Goal: Complete application form

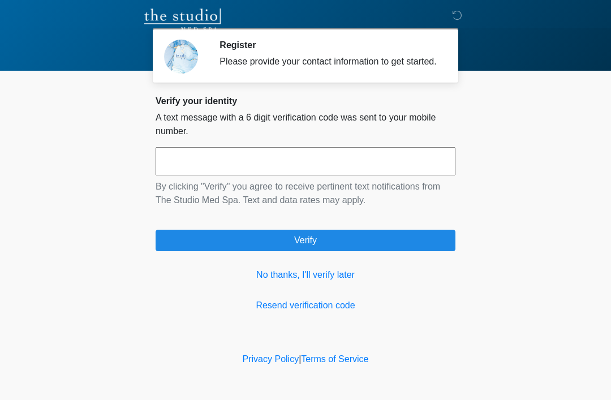
click at [332, 282] on link "No thanks, I'll verify later" at bounding box center [306, 275] width 300 height 14
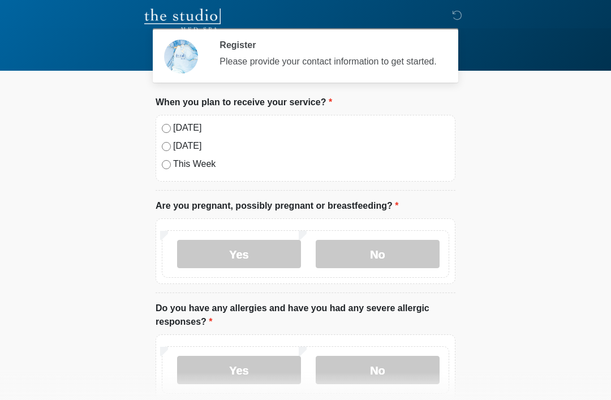
click at [321, 284] on div "Yes No" at bounding box center [306, 251] width 300 height 66
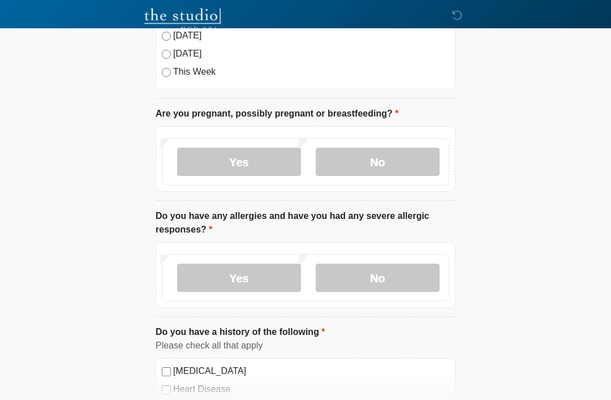
click at [408, 156] on label "No" at bounding box center [378, 162] width 124 height 28
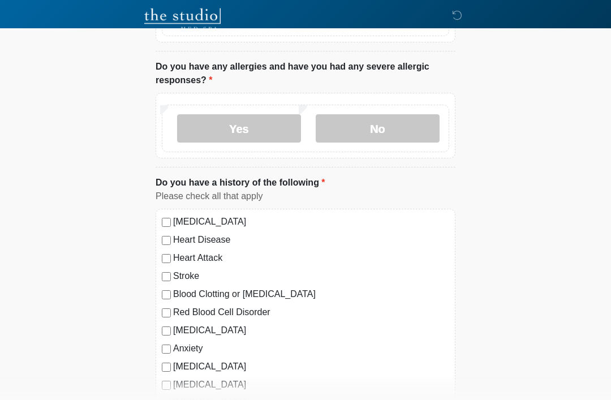
scroll to position [242, 0]
click at [377, 126] on label "No" at bounding box center [378, 128] width 124 height 28
click at [264, 121] on label "Yes" at bounding box center [239, 128] width 124 height 28
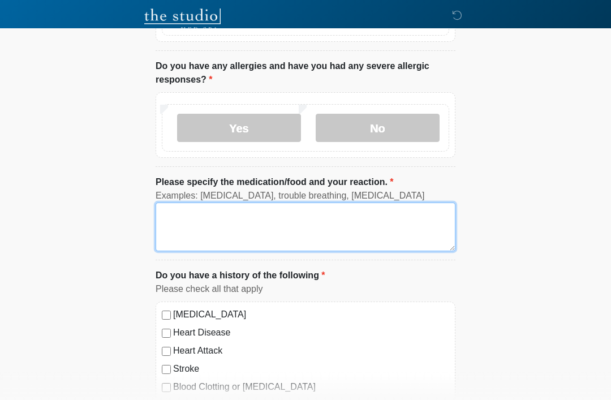
click at [214, 227] on textarea "Please specify the medication/food and your reaction." at bounding box center [306, 227] width 300 height 49
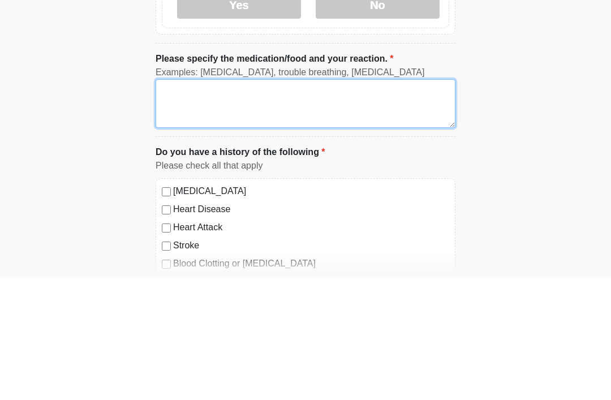
click at [207, 203] on textarea "Please specify the medication/food and your reaction." at bounding box center [306, 227] width 300 height 49
click at [181, 203] on textarea "Please specify the medication/food and your reaction." at bounding box center [306, 227] width 300 height 49
click at [192, 203] on textarea "Please specify the medication/food and your reaction." at bounding box center [306, 227] width 300 height 49
paste textarea "*"
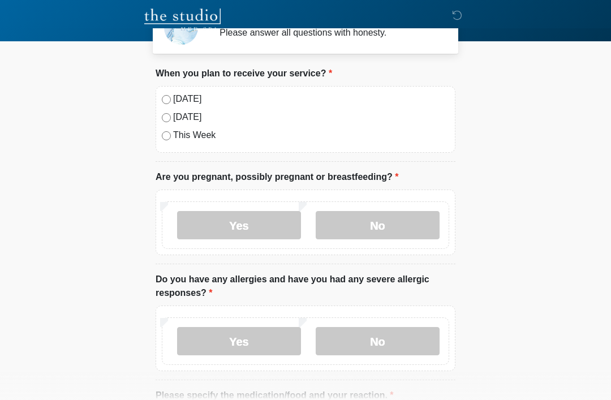
scroll to position [0, 0]
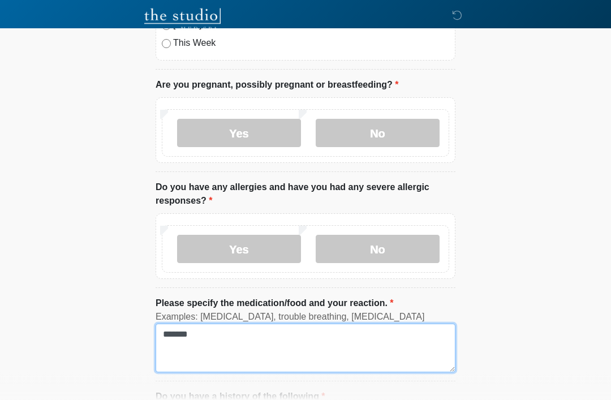
click at [227, 332] on textarea "*******" at bounding box center [306, 348] width 300 height 49
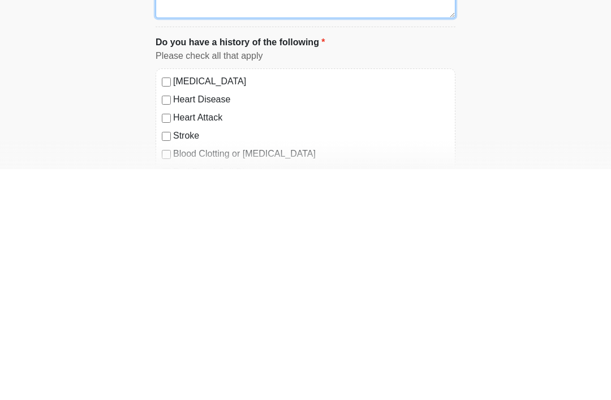
type textarea "**********"
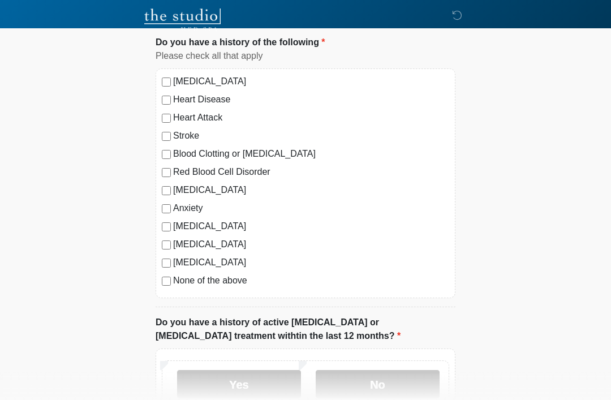
click at [170, 76] on div "High Blood Pressure" at bounding box center [306, 82] width 288 height 14
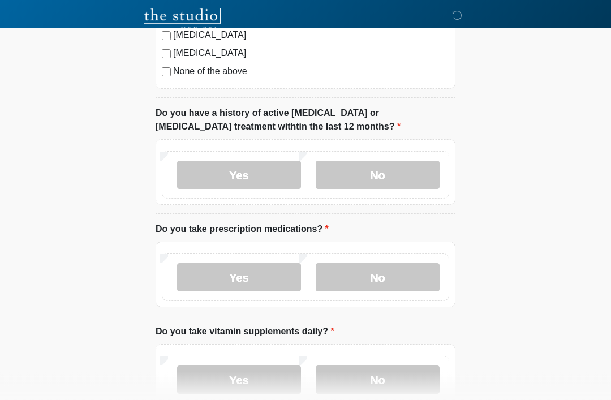
scroll to position [685, 0]
click at [375, 175] on label "No" at bounding box center [378, 174] width 124 height 28
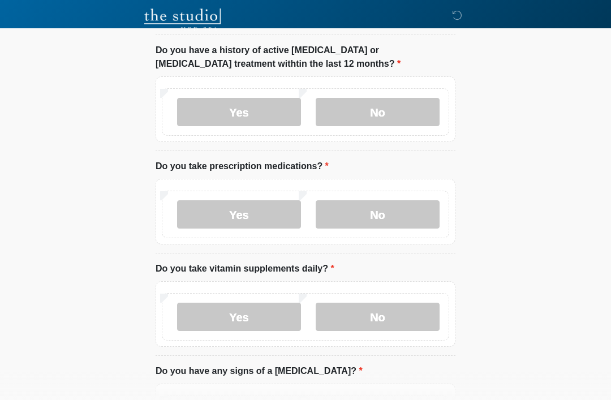
scroll to position [749, 0]
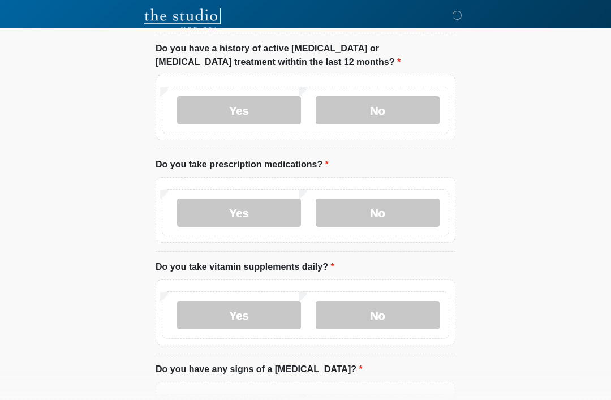
click at [231, 208] on label "Yes" at bounding box center [239, 213] width 124 height 28
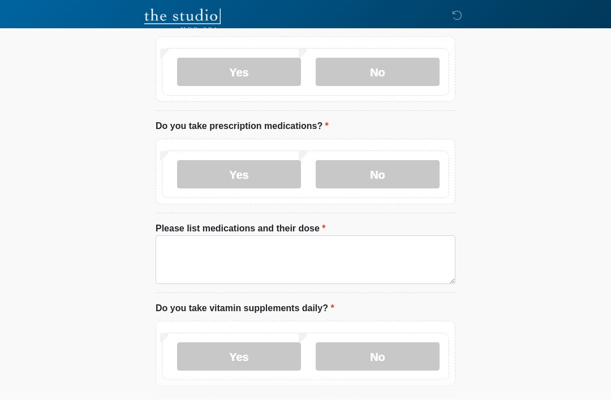
scroll to position [788, 0]
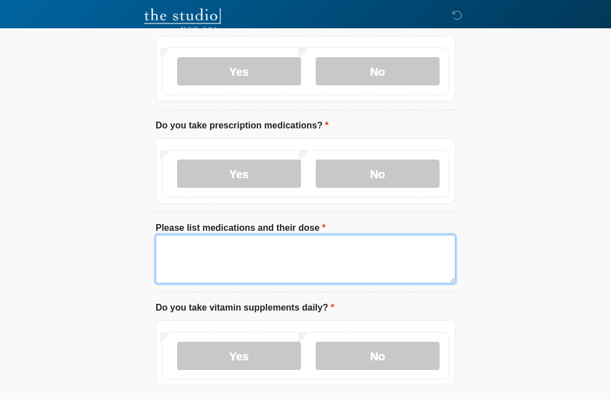
click at [238, 247] on textarea "Please list medications and their dose" at bounding box center [306, 259] width 300 height 49
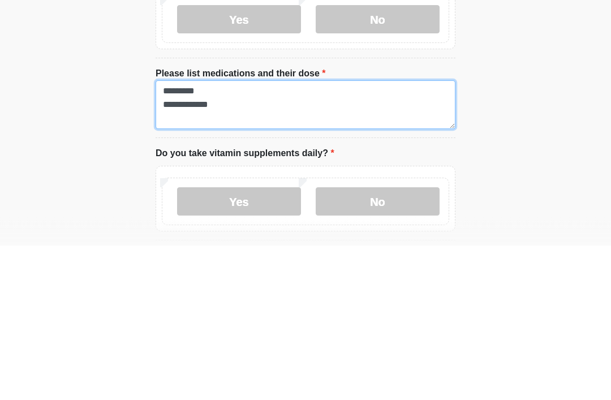
type textarea "**********"
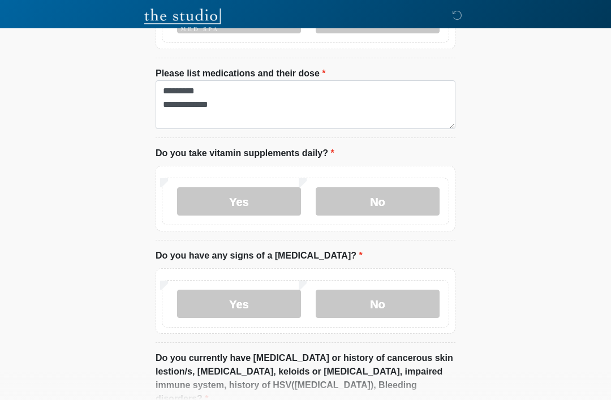
click at [260, 202] on label "Yes" at bounding box center [239, 201] width 124 height 28
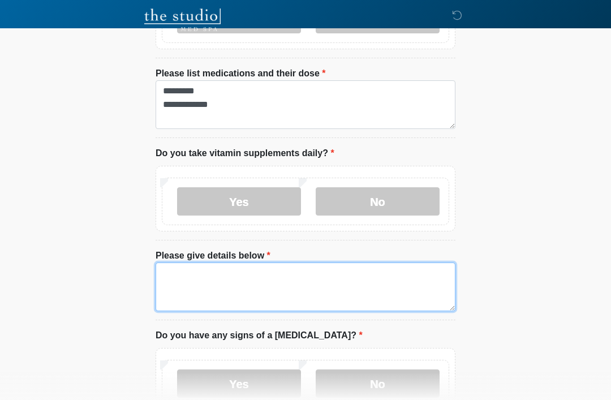
click at [226, 284] on textarea "Please give details below" at bounding box center [306, 287] width 300 height 49
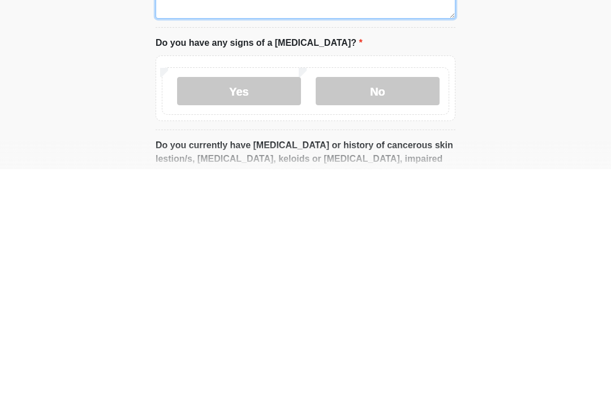
type textarea "**********"
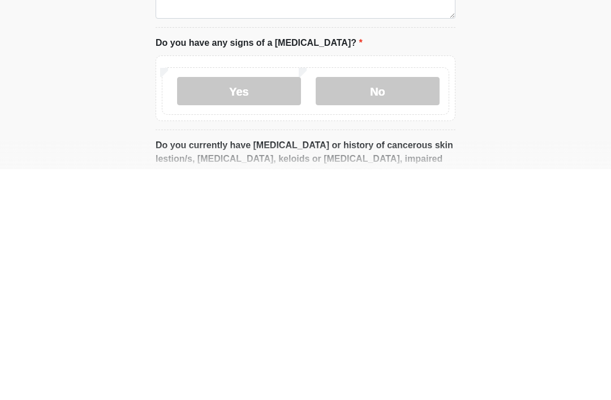
click at [395, 308] on label "No" at bounding box center [378, 322] width 124 height 28
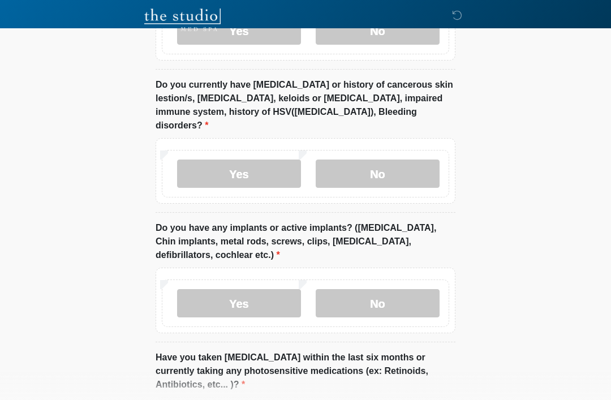
scroll to position [1295, 0]
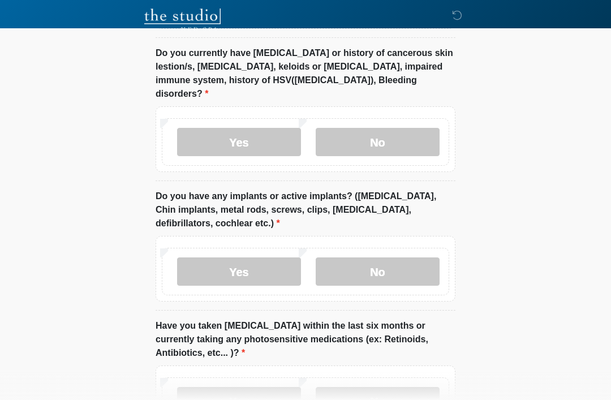
click at [392, 128] on label "No" at bounding box center [378, 142] width 124 height 28
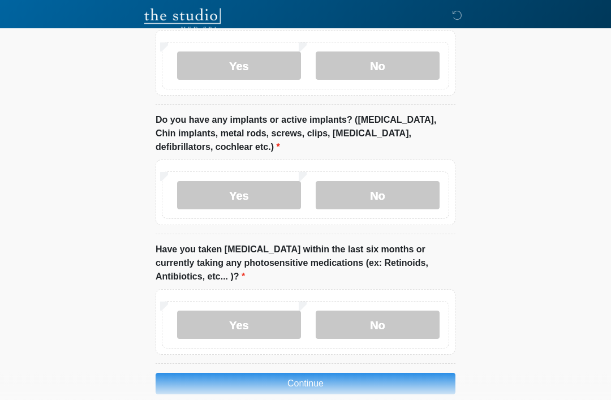
scroll to position [1406, 0]
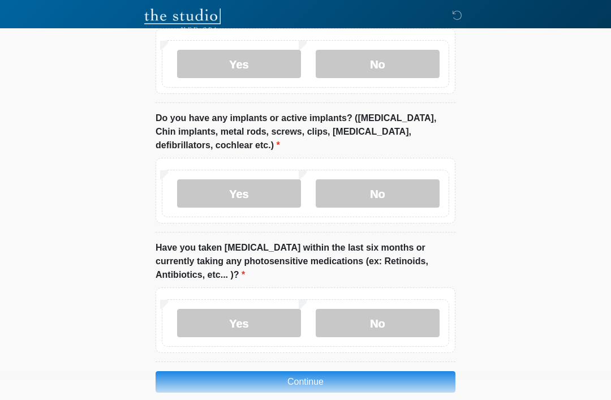
click at [389, 179] on label "No" at bounding box center [378, 193] width 124 height 28
click at [397, 309] on label "No" at bounding box center [378, 323] width 124 height 28
click at [372, 371] on button "Continue" at bounding box center [306, 382] width 300 height 22
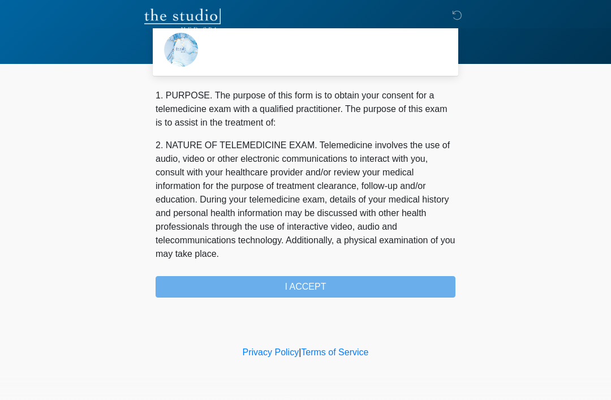
scroll to position [0, 0]
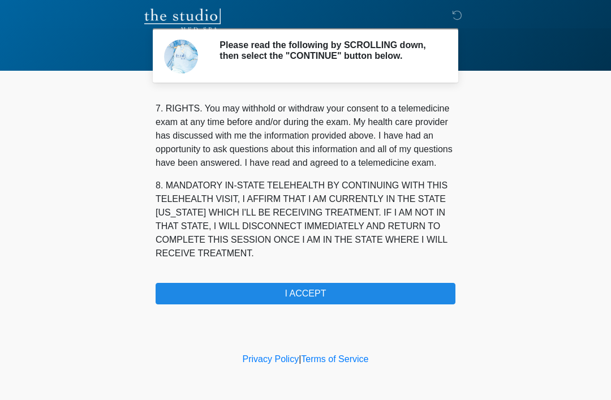
click at [274, 301] on button "I ACCEPT" at bounding box center [306, 294] width 300 height 22
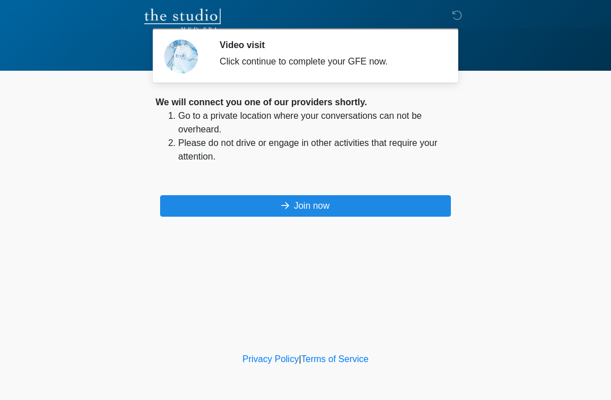
click at [323, 207] on button "Join now" at bounding box center [305, 206] width 291 height 22
